Goal: Task Accomplishment & Management: Use online tool/utility

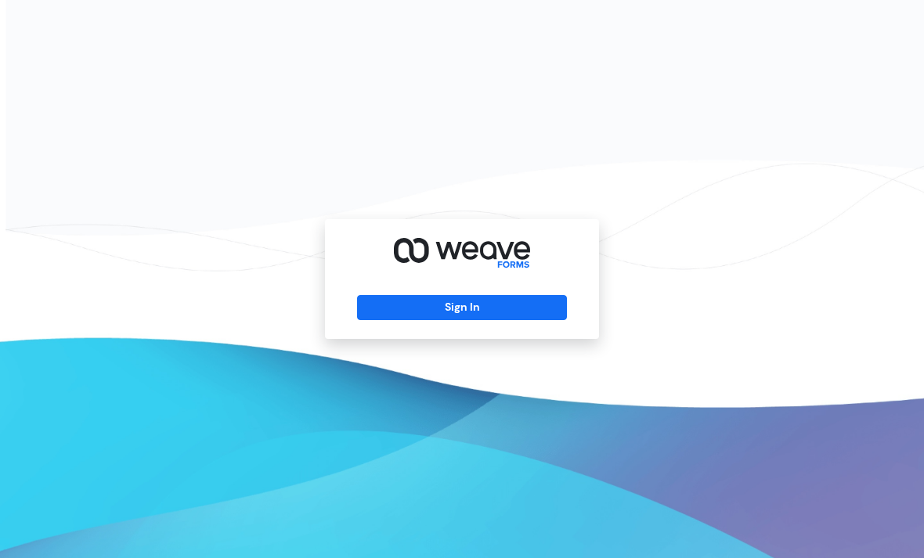
click at [561, 320] on button "Sign In" at bounding box center [461, 307] width 209 height 25
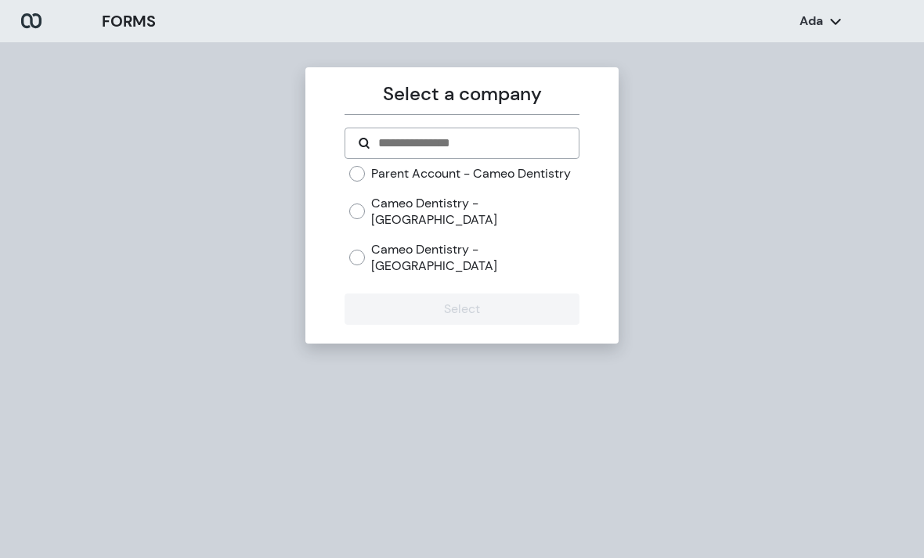
click at [547, 248] on div "Parent Account - Cameo Dentistry Cameo Dentistry - Streamwood Cameo Dentistry -…" at bounding box center [461, 226] width 234 height 122
click at [557, 241] on label "Cameo Dentistry - [GEOGRAPHIC_DATA]" at bounding box center [474, 258] width 207 height 34
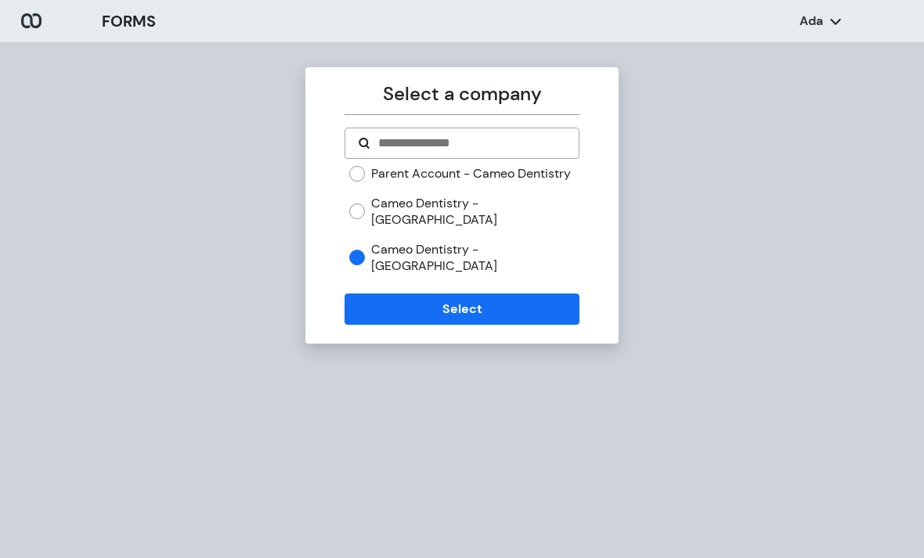
click at [535, 294] on button "Select" at bounding box center [461, 309] width 234 height 31
